Goal: Find specific page/section: Find specific page/section

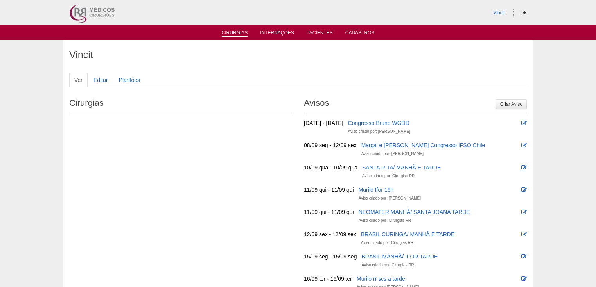
click at [240, 32] on link "Cirurgias" at bounding box center [235, 33] width 26 height 7
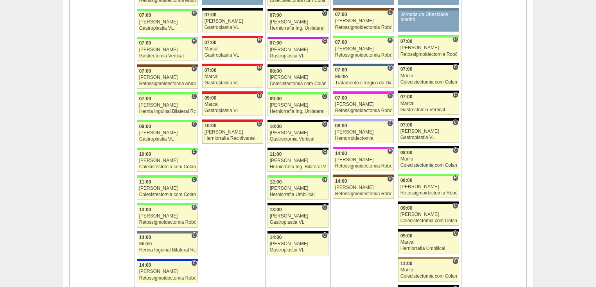
scroll to position [907, 0]
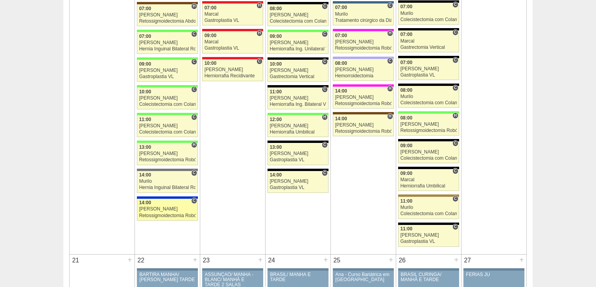
click at [166, 213] on div "Retossigmoidectomia Robótica" at bounding box center [167, 215] width 57 height 5
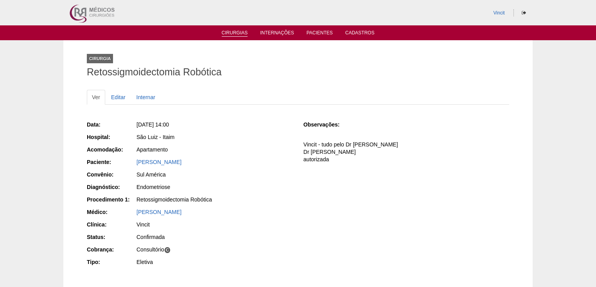
click at [231, 31] on link "Cirurgias" at bounding box center [235, 33] width 26 height 7
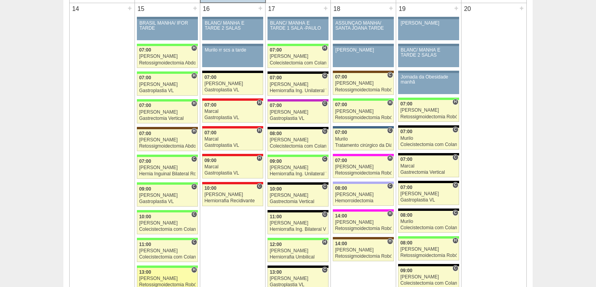
scroll to position [751, 0]
